Goal: Transaction & Acquisition: Purchase product/service

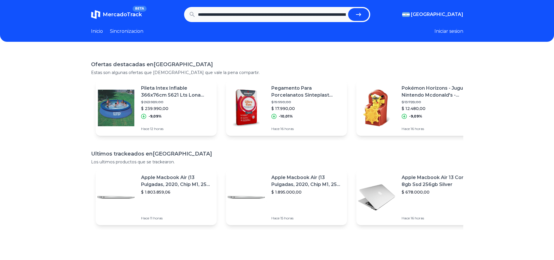
scroll to position [0, 418]
click at [348, 8] on button "submit" at bounding box center [358, 14] width 21 height 13
type input "**********"
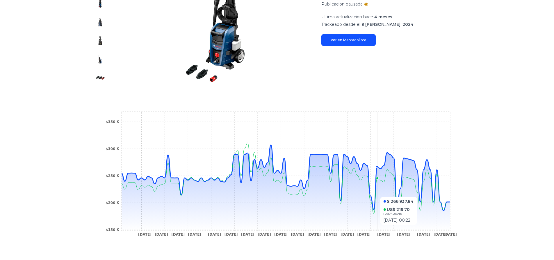
scroll to position [145, 0]
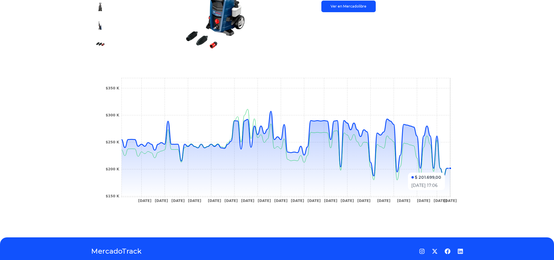
click at [450, 170] on icon at bounding box center [286, 154] width 329 height 86
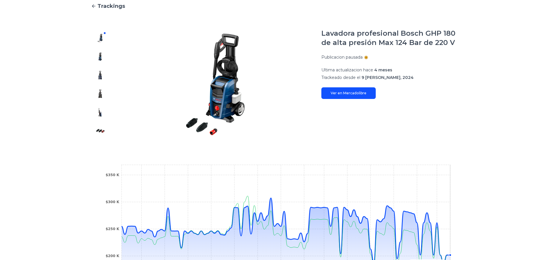
scroll to position [58, 0]
click at [352, 82] on div "Lavadora profesional Bosch GHP 180 de alta presión Max 124 Bar de 220 V Publica…" at bounding box center [392, 64] width 142 height 70
click at [354, 93] on link "Ver en Mercadolibre" at bounding box center [348, 94] width 54 height 12
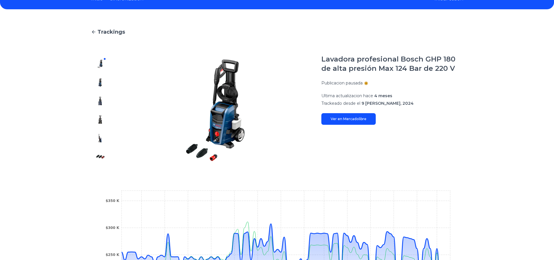
scroll to position [0, 0]
